Goal: Information Seeking & Learning: Find specific fact

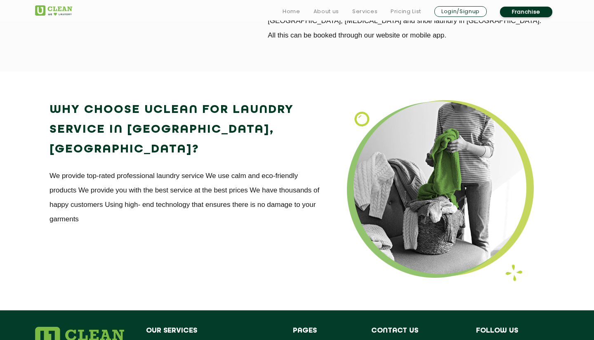
scroll to position [957, 0]
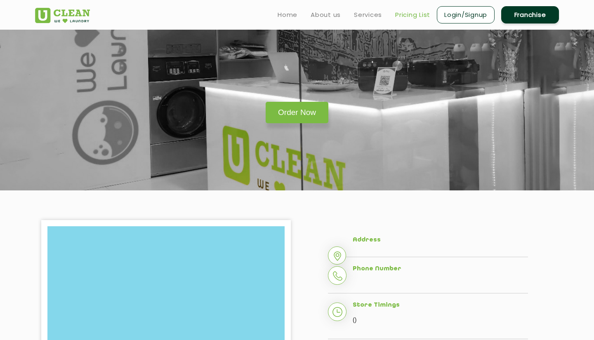
click at [398, 15] on link "Pricing List" at bounding box center [412, 15] width 35 height 10
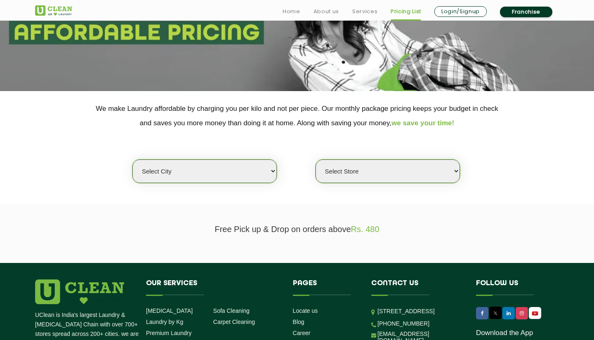
scroll to position [124, 0]
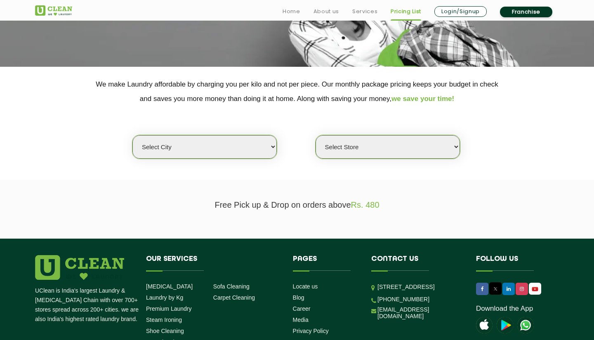
click at [213, 135] on div "Select city [GEOGRAPHIC_DATA] [GEOGRAPHIC_DATA] [GEOGRAPHIC_DATA] [GEOGRAPHIC_D…" at bounding box center [297, 132] width 536 height 53
click at [213, 135] on div "Select city [GEOGRAPHIC_DATA] [GEOGRAPHIC_DATA] [GEOGRAPHIC_DATA] [GEOGRAPHIC_D…" at bounding box center [204, 147] width 145 height 24
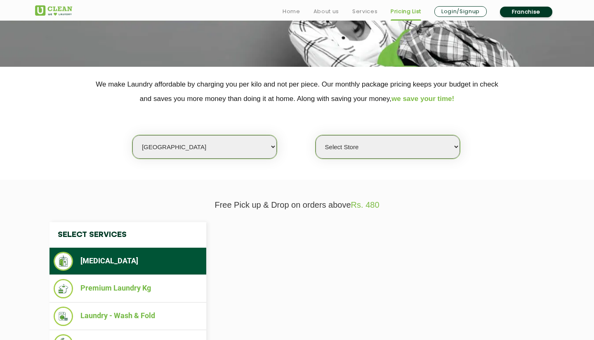
select select "26"
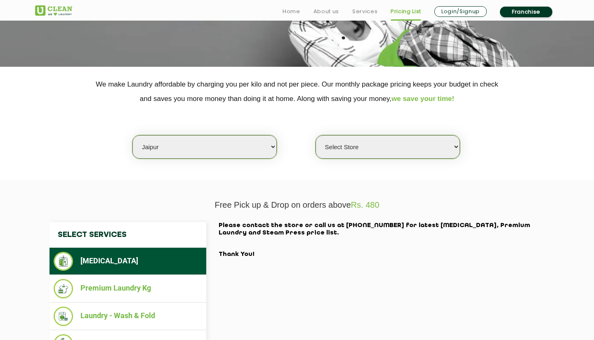
select select "57"
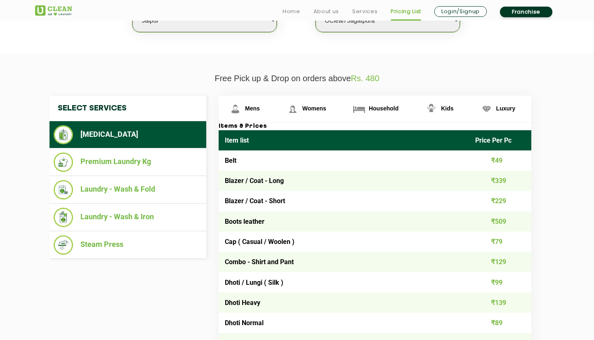
scroll to position [258, 0]
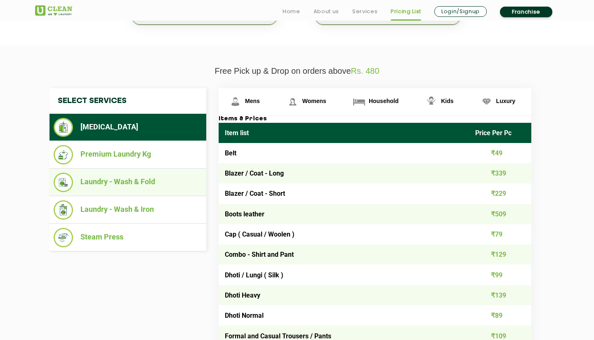
click at [126, 178] on li "Laundry - Wash & Fold" at bounding box center [128, 182] width 148 height 19
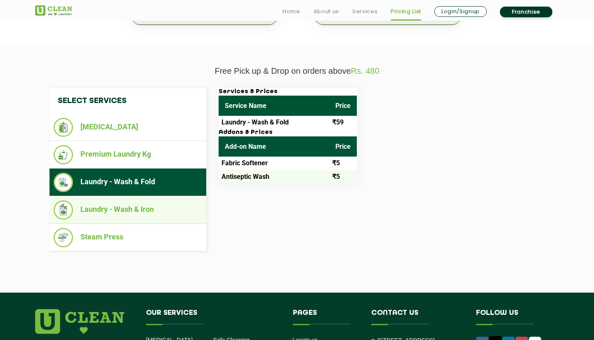
click at [139, 202] on li "Laundry - Wash & Iron" at bounding box center [128, 209] width 148 height 19
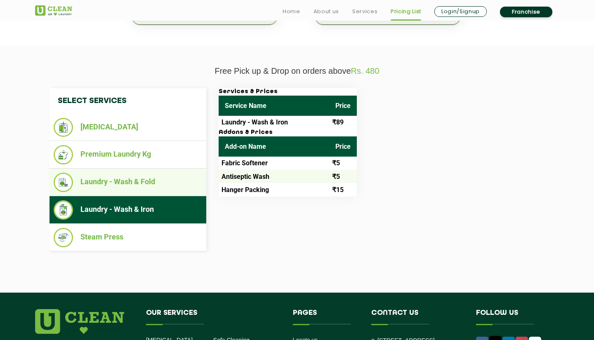
click at [151, 178] on li "Laundry - Wash & Fold" at bounding box center [128, 182] width 148 height 19
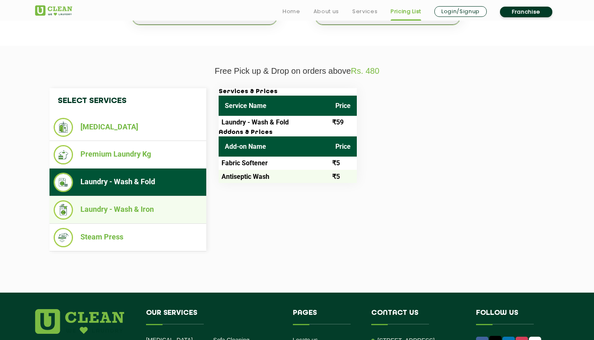
click at [149, 215] on li "Laundry - Wash & Iron" at bounding box center [128, 209] width 148 height 19
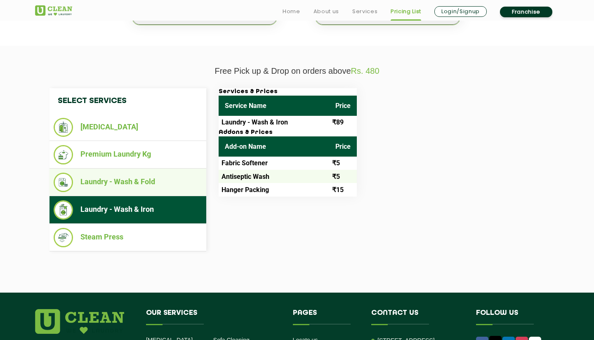
click at [165, 174] on li "Laundry - Wash & Fold" at bounding box center [128, 182] width 148 height 19
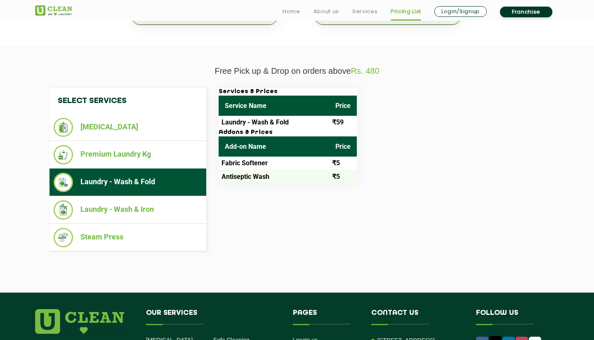
scroll to position [251, 0]
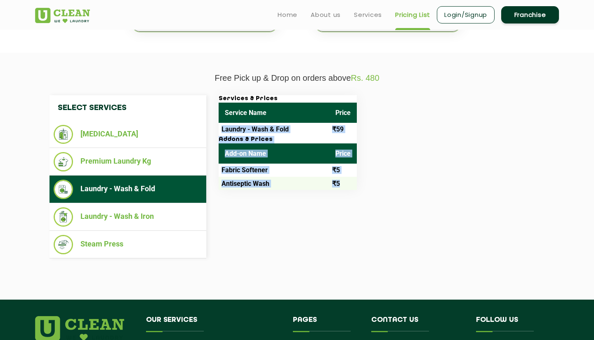
drag, startPoint x: 222, startPoint y: 124, endPoint x: 338, endPoint y: 177, distance: 127.2
click at [340, 178] on div "Services & Prices Service Name Price Laundry - Wash & Fold ₹59 Addons & Prices …" at bounding box center [288, 142] width 138 height 95
click at [338, 177] on td "₹5" at bounding box center [343, 183] width 28 height 13
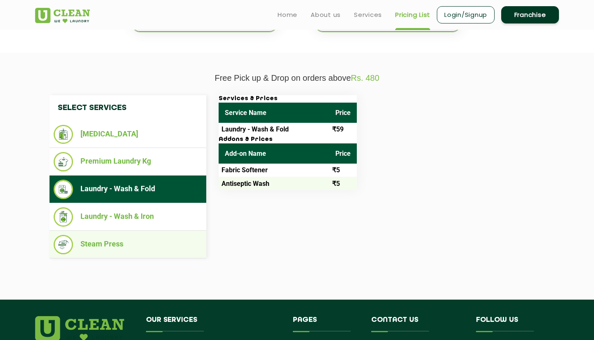
click at [115, 235] on li "Steam Press" at bounding box center [128, 244] width 148 height 19
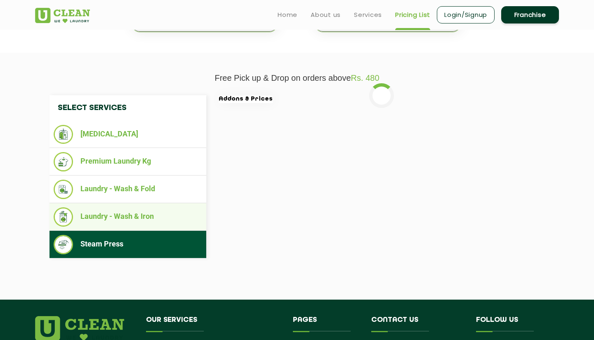
click at [127, 212] on li "Laundry - Wash & Iron" at bounding box center [128, 216] width 148 height 19
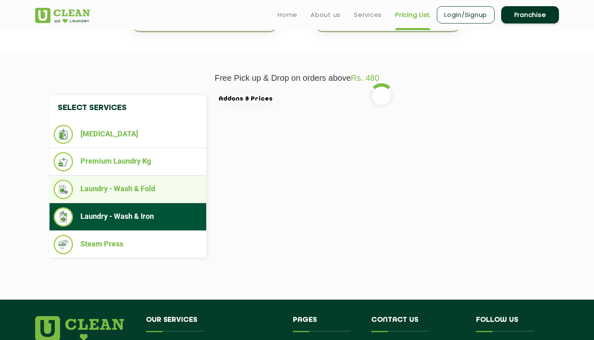
click at [138, 185] on li "Laundry - Wash & Fold" at bounding box center [128, 189] width 148 height 19
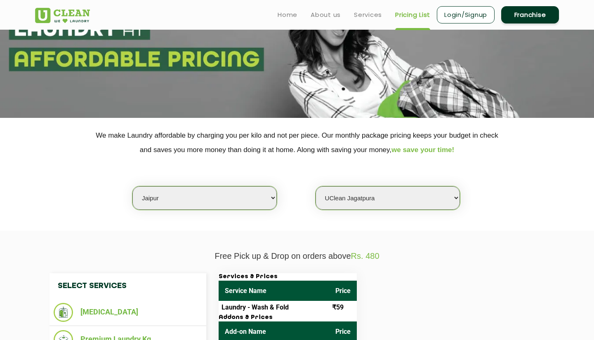
scroll to position [66, 0]
